Goal: Task Accomplishment & Management: Use online tool/utility

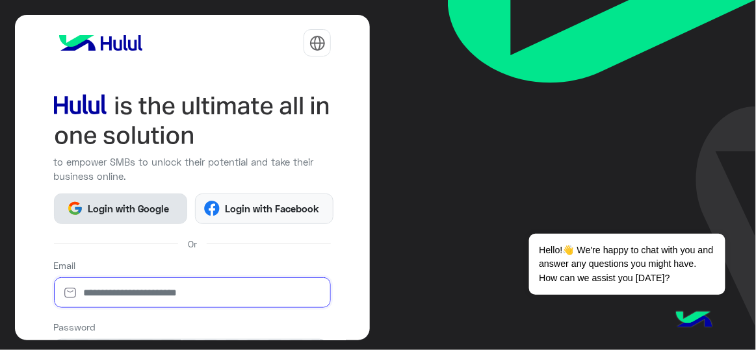
type input "**********"
click at [130, 201] on span "Login with Google" at bounding box center [128, 208] width 91 height 15
